Goal: Information Seeking & Learning: Understand process/instructions

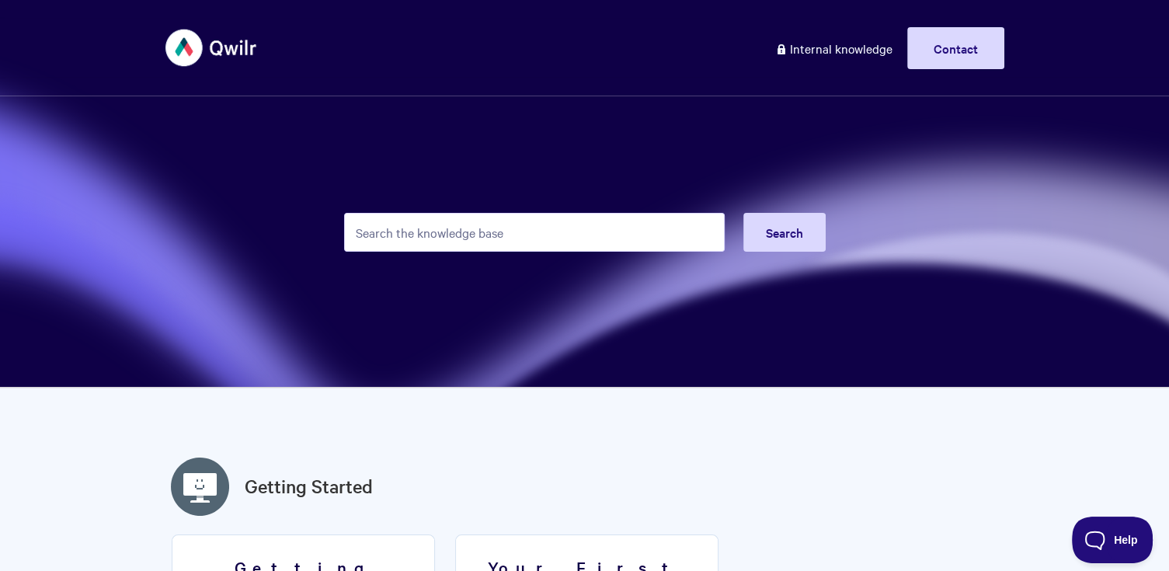
click at [511, 240] on input "Search the knowledge base" at bounding box center [534, 232] width 380 height 39
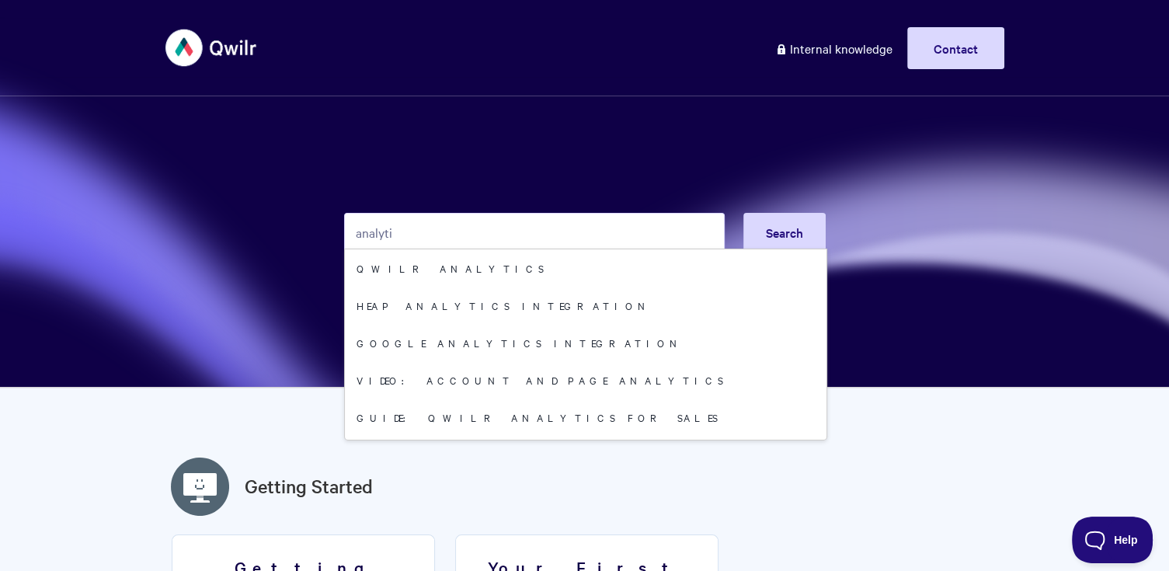
type input "analyti"
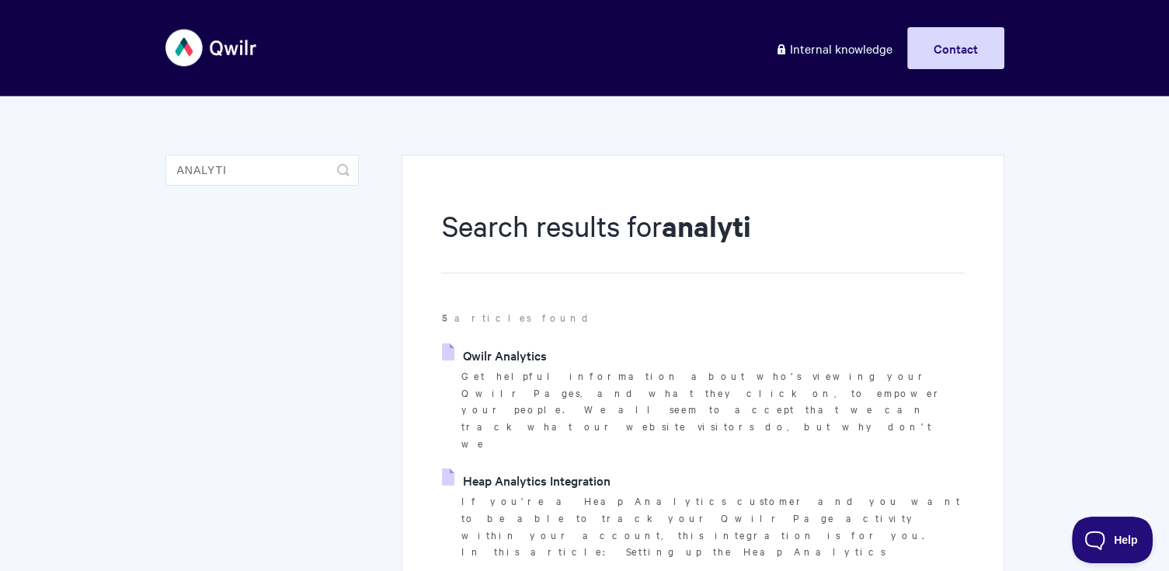
click at [506, 363] on link "Qwilr Analytics" at bounding box center [494, 354] width 104 height 23
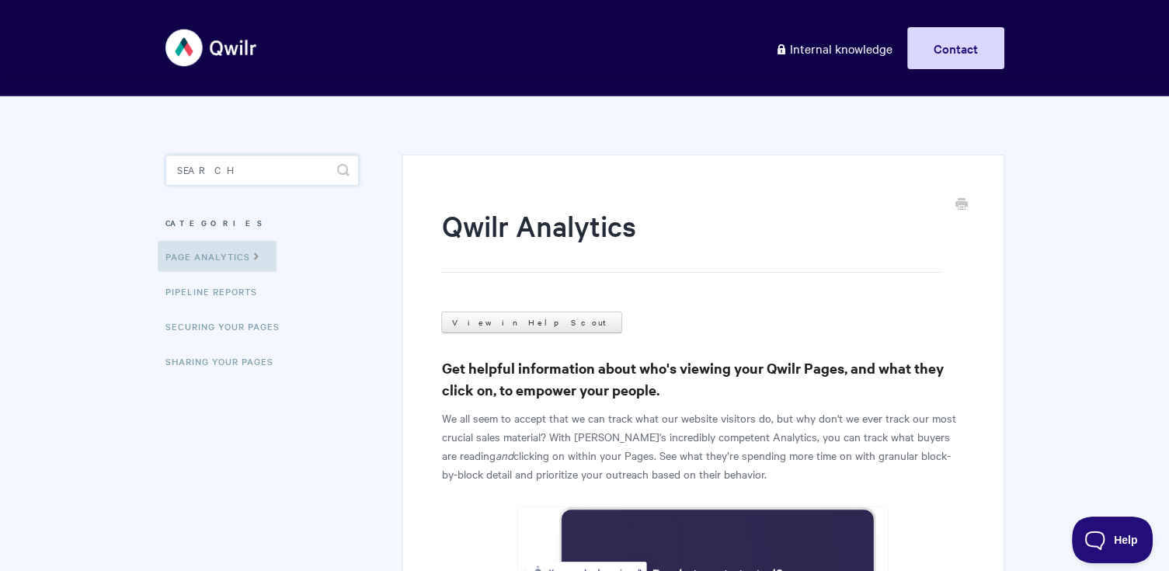
click at [278, 182] on input "Search" at bounding box center [261, 170] width 193 height 31
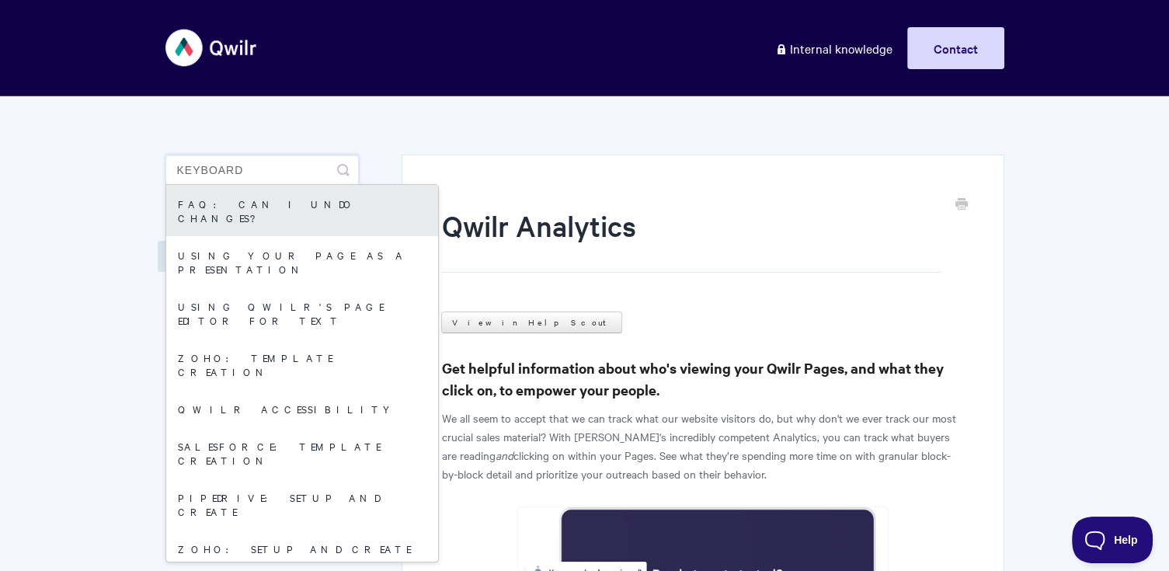
type input "keyboard"
click at [242, 210] on link "FAQ: Can I undo changes?" at bounding box center [302, 210] width 272 height 51
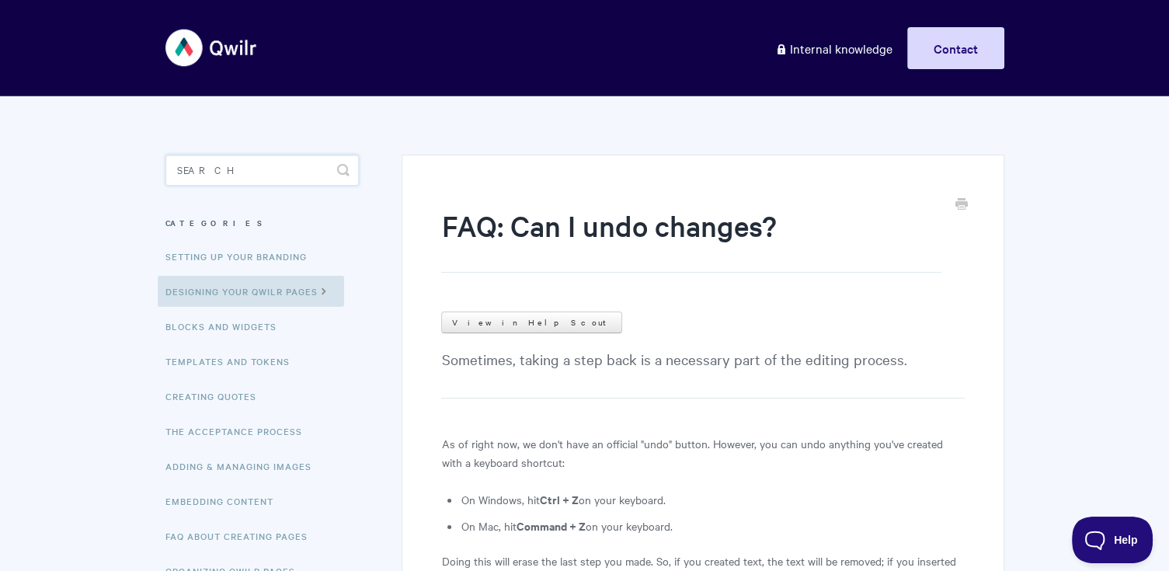
click at [244, 174] on input "Search" at bounding box center [261, 170] width 193 height 31
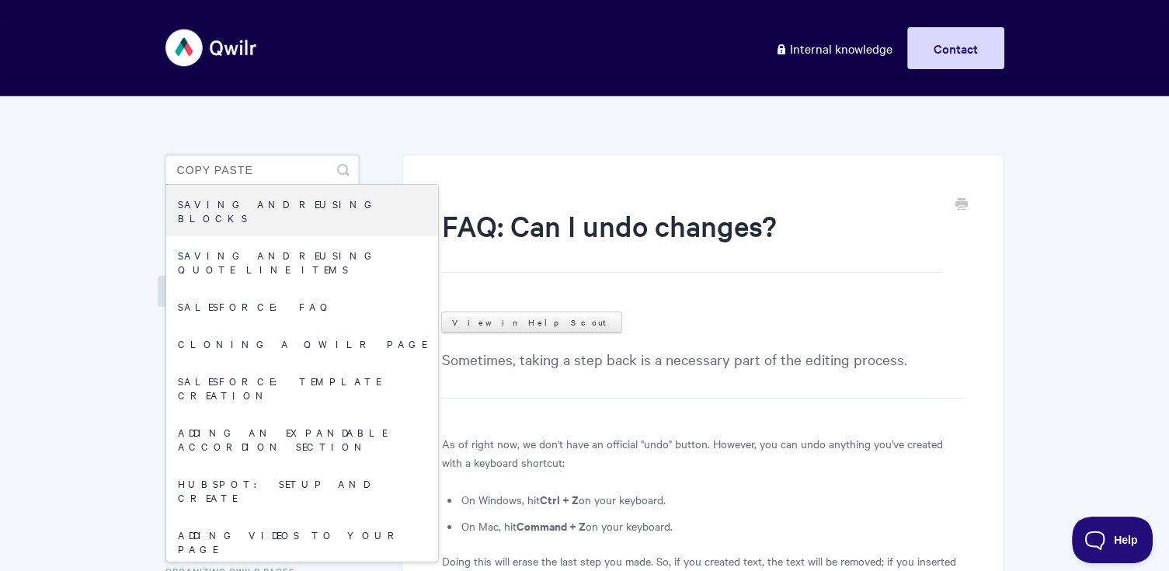
click at [266, 176] on input "copy paste" at bounding box center [261, 170] width 193 height 31
type input "c"
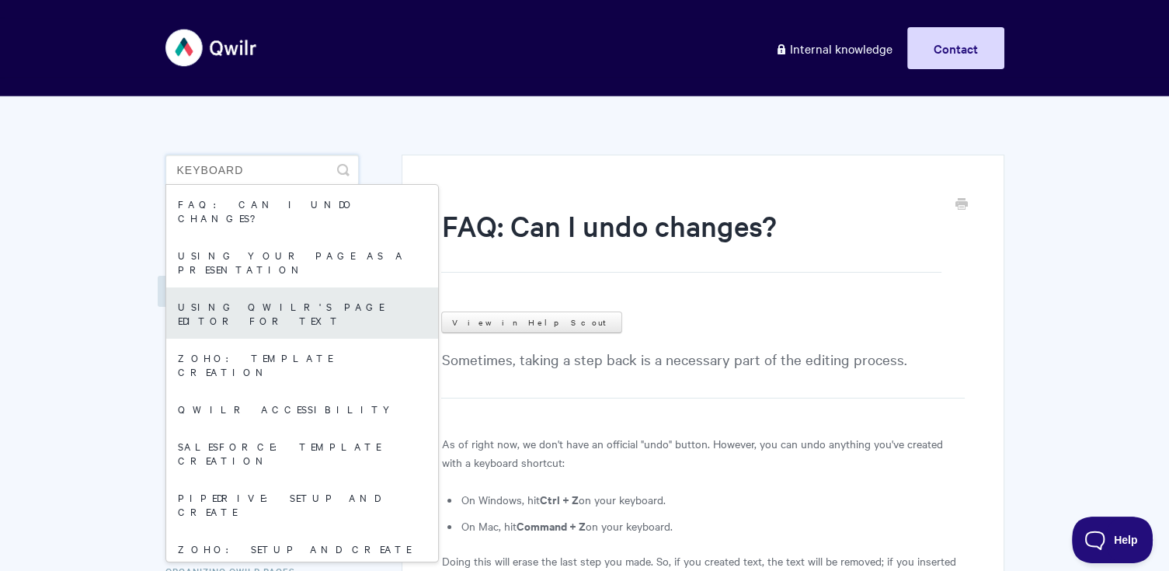
type input "keyboard"
click at [282, 287] on link "Using Qwilr's Page Editor for Text" at bounding box center [302, 312] width 272 height 51
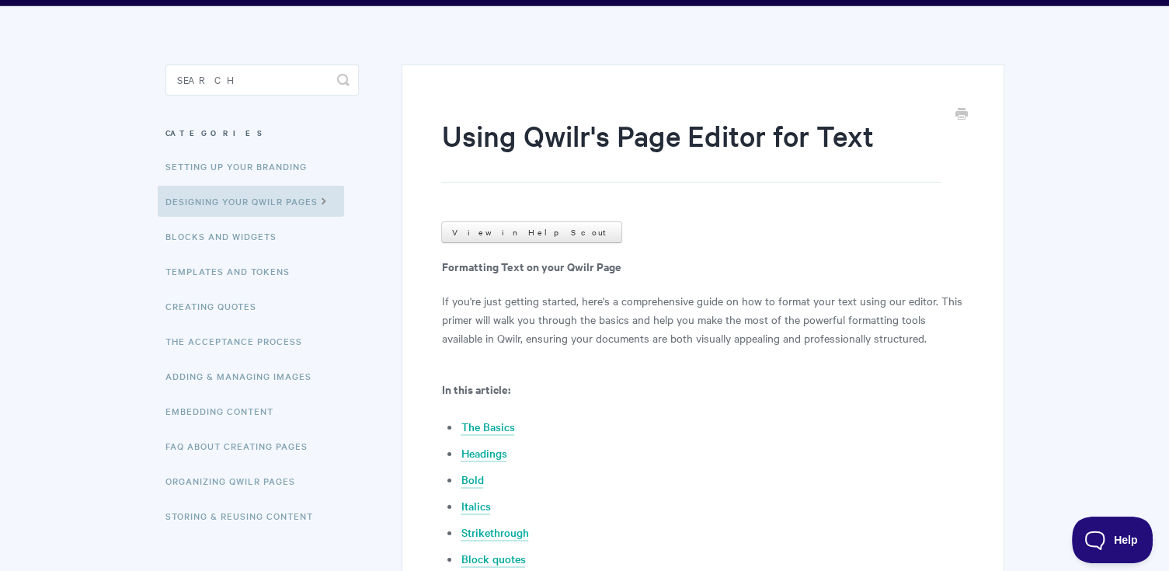
scroll to position [339, 0]
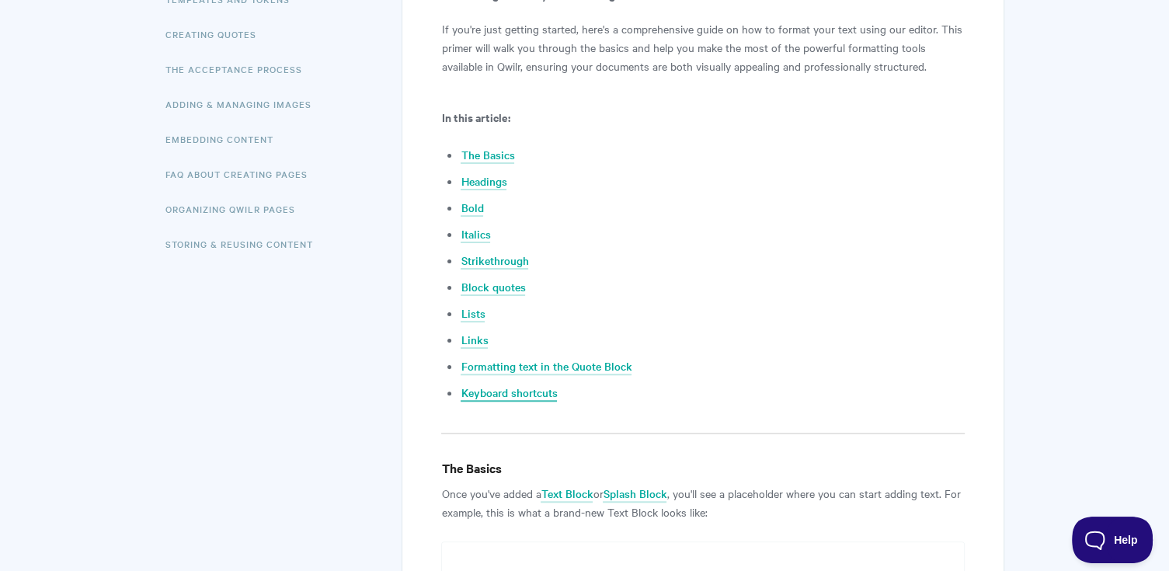
click at [519, 394] on link "Keyboard shortcuts" at bounding box center [508, 392] width 96 height 17
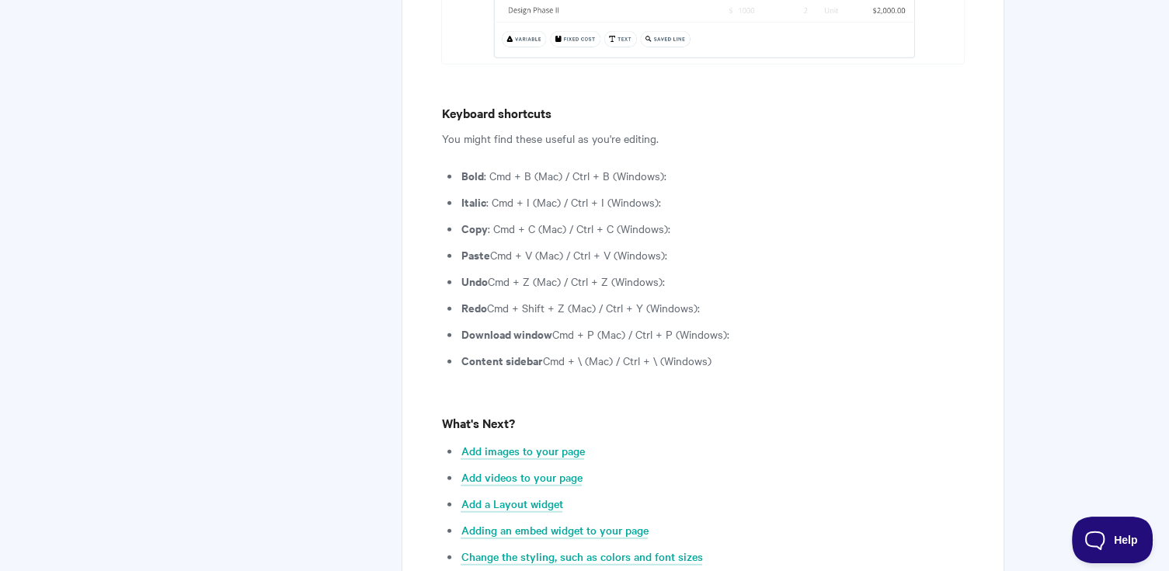
scroll to position [4420, 0]
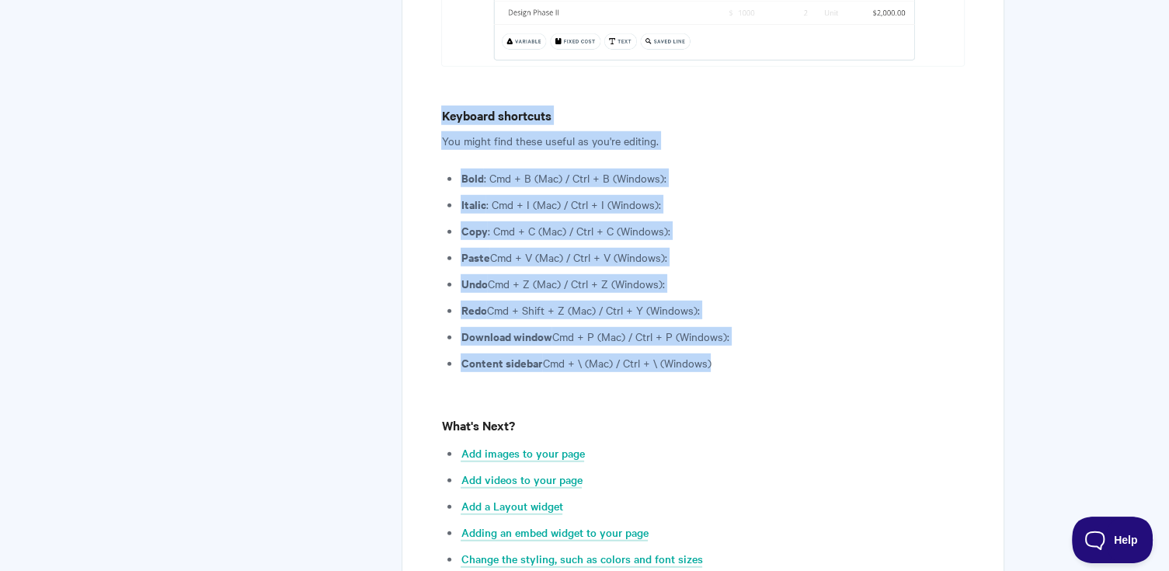
drag, startPoint x: 439, startPoint y: 76, endPoint x: 745, endPoint y: 318, distance: 390.3
click at [745, 353] on li "Content sidebar Cmd + \ (Mac) / Ctrl + \ (Windows)" at bounding box center [711, 362] width 503 height 19
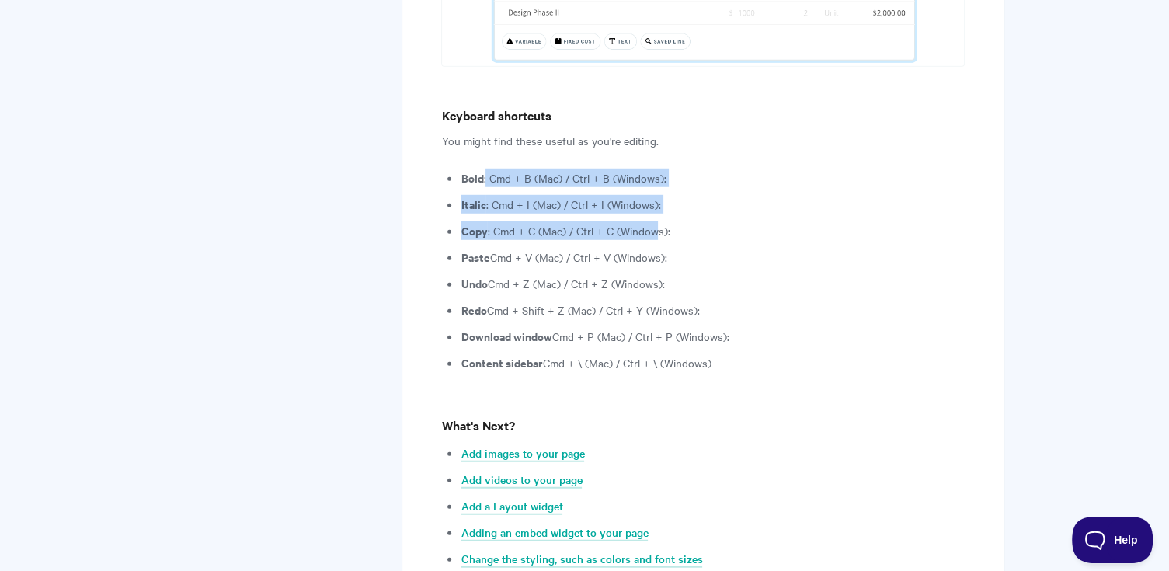
drag, startPoint x: 485, startPoint y: 141, endPoint x: 655, endPoint y: 188, distance: 175.6
click at [655, 188] on ul "Bold : Cmd + B (Mac) / Ctrl + B (Windows): Italic : Cmd + I (Mac) / Ctrl + I (W…" at bounding box center [711, 270] width 503 height 203
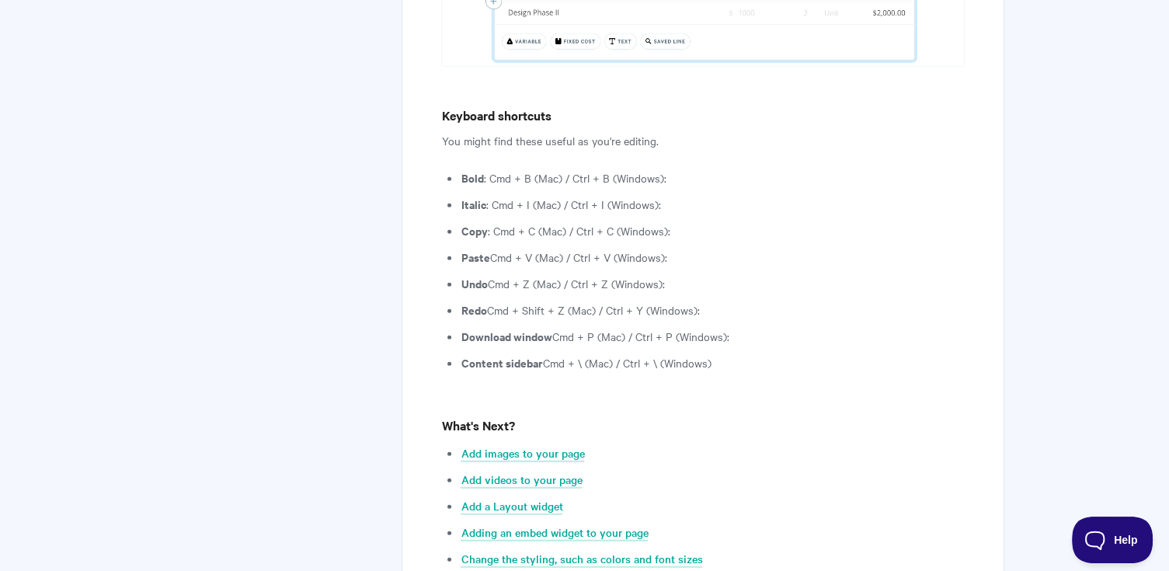
click at [603, 353] on li "Content sidebar Cmd + \ (Mac) / Ctrl + \ (Windows)" at bounding box center [711, 362] width 503 height 19
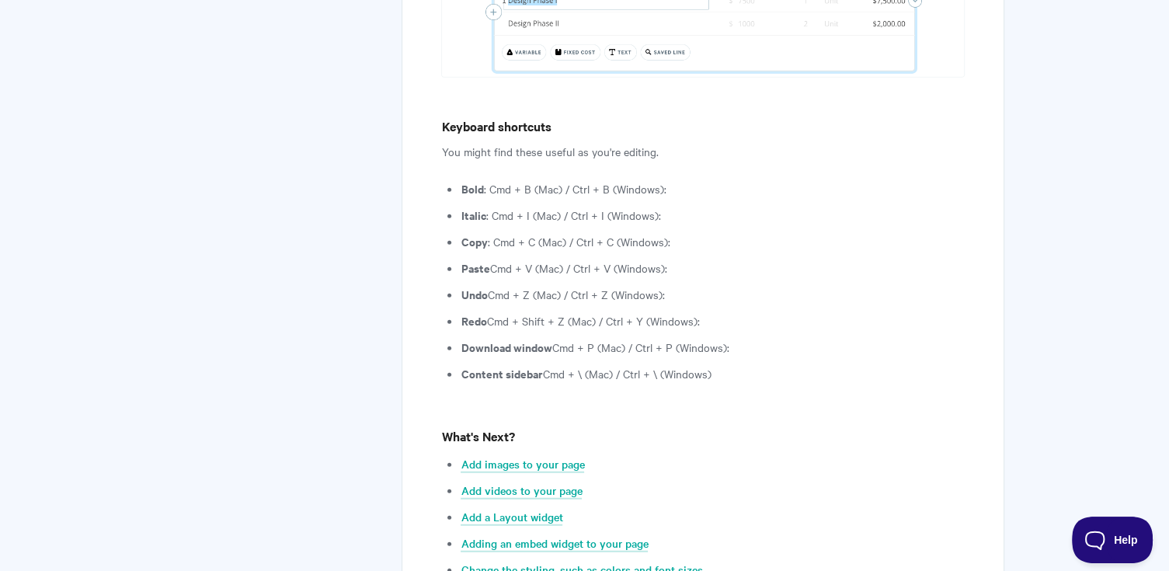
scroll to position [4407, 0]
drag, startPoint x: 461, startPoint y: 207, endPoint x: 678, endPoint y: 229, distance: 217.8
click at [678, 229] on ul "Bold : Cmd + B (Mac) / Ctrl + B (Windows): Italic : Cmd + I (Mac) / Ctrl + I (W…" at bounding box center [711, 282] width 503 height 203
click at [678, 260] on li "Paste Cmd + V (Mac) / Ctrl + V (Windows):" at bounding box center [711, 269] width 503 height 19
click at [509, 260] on li "Paste Cmd + V (Mac) / Ctrl + V (Windows):" at bounding box center [711, 269] width 503 height 19
